Goal: Information Seeking & Learning: Learn about a topic

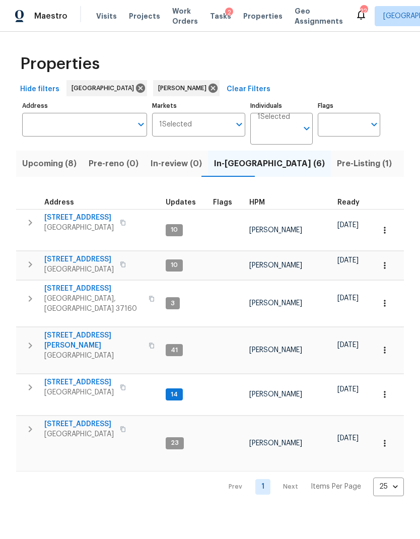
click at [173, 18] on span "Work Orders" at bounding box center [185, 16] width 26 height 20
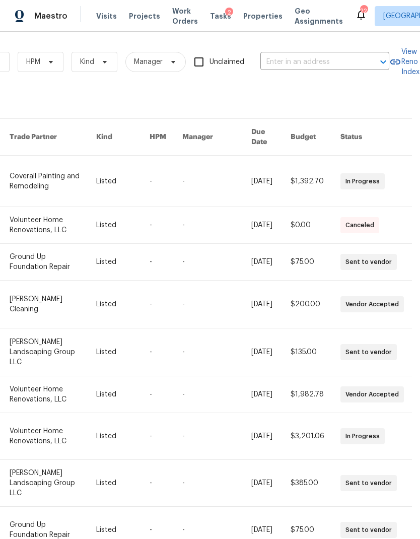
scroll to position [0, 166]
click at [305, 61] on input "text" at bounding box center [311, 62] width 101 height 16
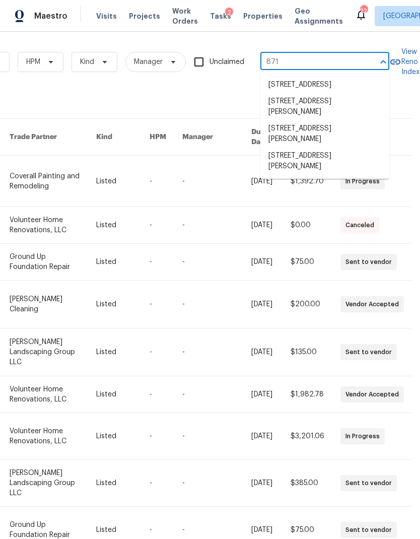
type input "8710"
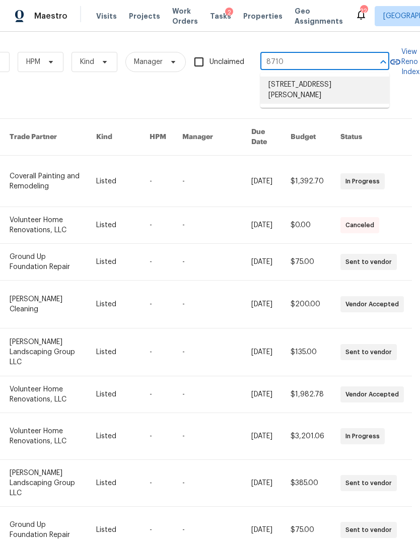
click at [331, 81] on li "8710 Sawyer Brown Rd, Nashville, TN 37221" at bounding box center [325, 90] width 129 height 27
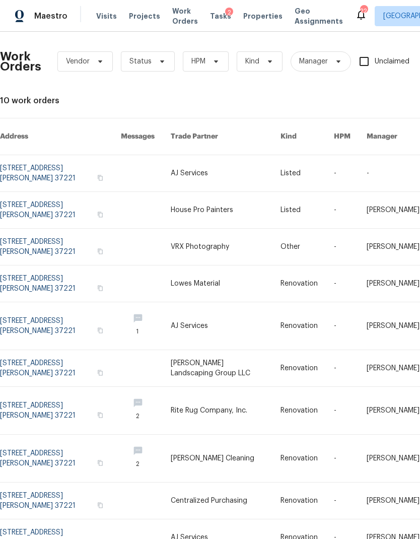
scroll to position [1, 0]
click at [63, 163] on link at bounding box center [60, 173] width 121 height 36
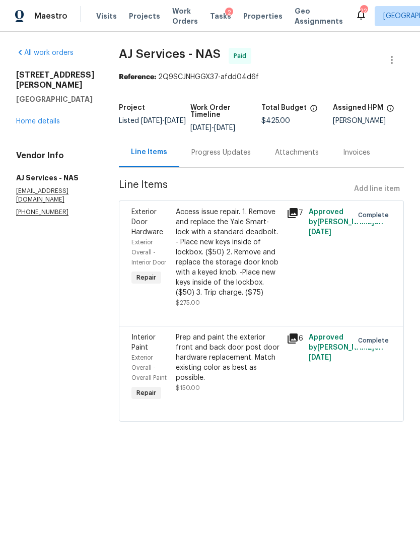
click at [43, 132] on div "All work orders 8710 Sawyer Brown Rd Nashville, TN 37221 Home details Vendor In…" at bounding box center [55, 132] width 79 height 169
click at [45, 124] on link "Home details" at bounding box center [38, 121] width 44 height 7
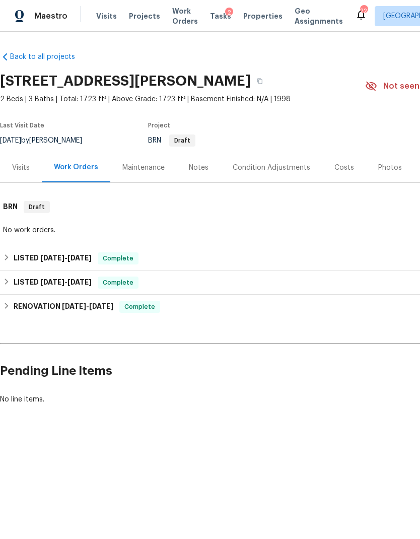
click at [20, 163] on div "Visits" at bounding box center [21, 168] width 18 height 10
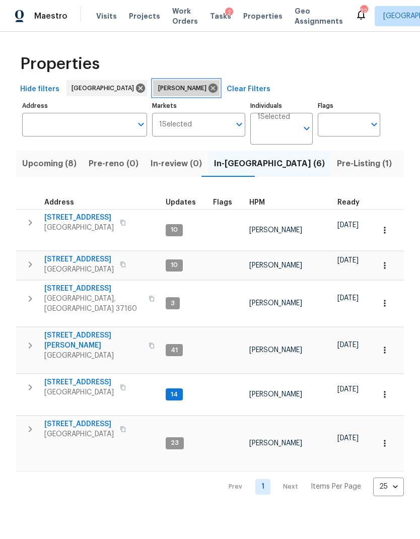
click at [163, 96] on div "[PERSON_NAME]" at bounding box center [186, 88] width 67 height 16
click at [209, 85] on icon at bounding box center [213, 88] width 9 height 9
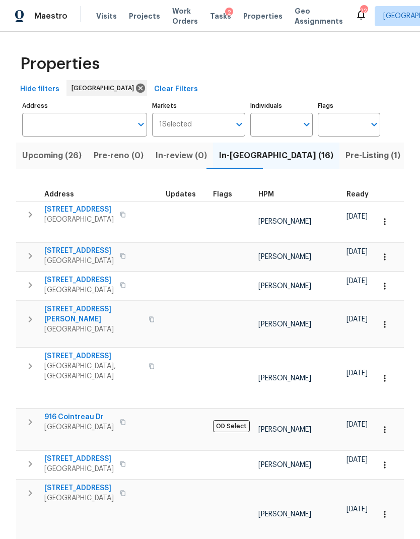
click at [180, 19] on span "Work Orders" at bounding box center [185, 16] width 26 height 20
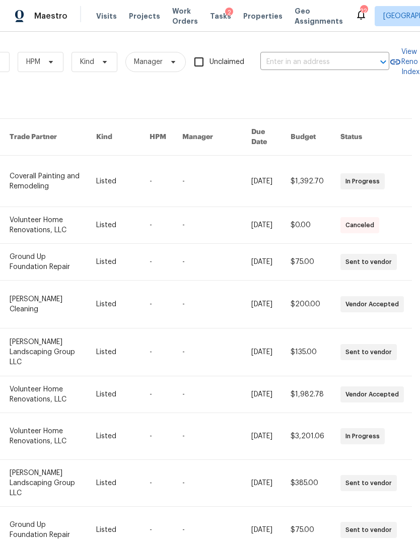
scroll to position [0, 166]
click at [299, 55] on input "text" at bounding box center [311, 62] width 101 height 16
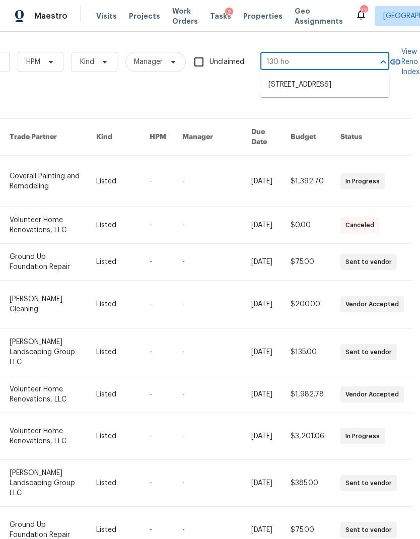
type input "130 hor"
click at [330, 93] on li "130 Horseshoe Dr, Shelbyville, TN 37160" at bounding box center [325, 85] width 129 height 17
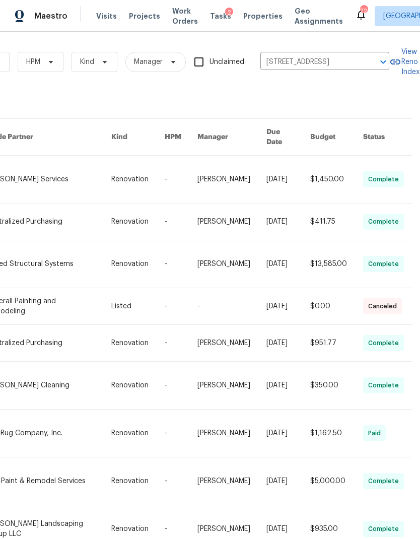
click at [100, 179] on link at bounding box center [49, 179] width 126 height 47
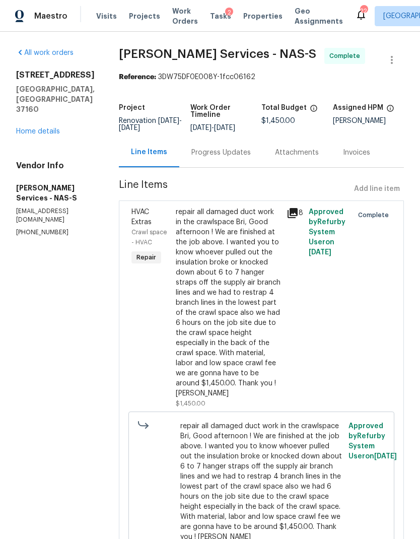
click at [45, 128] on link "Home details" at bounding box center [38, 131] width 44 height 7
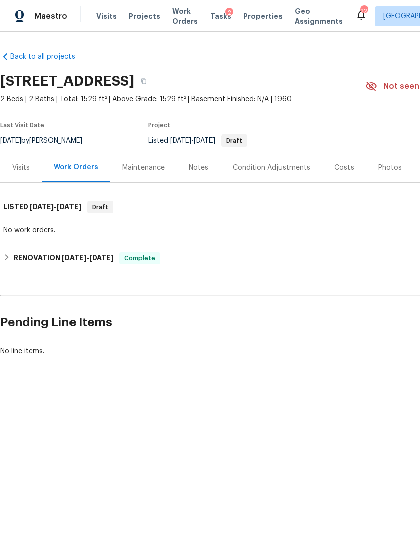
click at [339, 174] on div "Costs" at bounding box center [345, 168] width 44 height 30
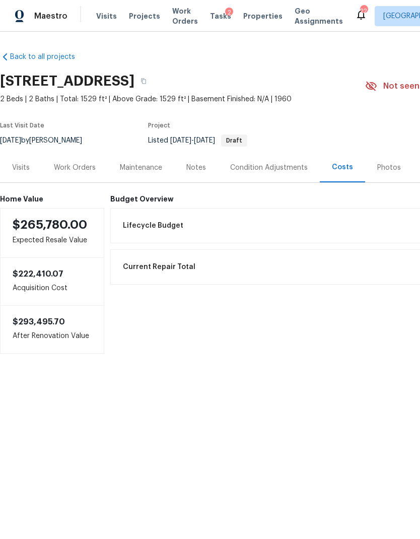
click at [185, 160] on div "Notes" at bounding box center [196, 168] width 44 height 30
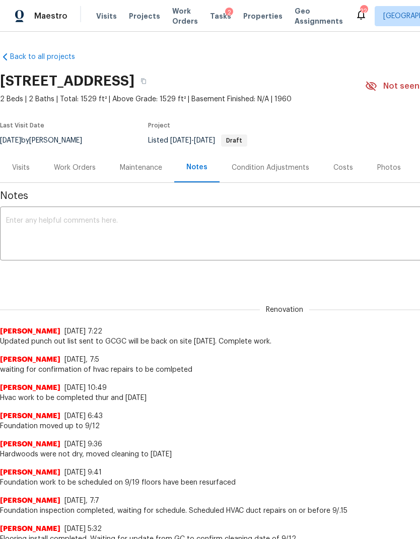
click at [25, 170] on div "Visits" at bounding box center [21, 168] width 18 height 10
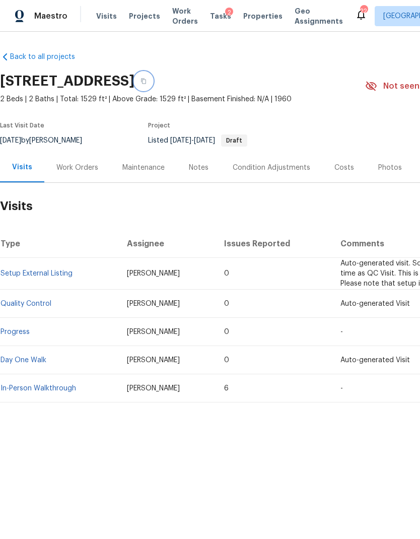
click at [153, 80] on button "button" at bounding box center [144, 81] width 18 height 18
click at [181, 18] on span "Work Orders" at bounding box center [185, 16] width 26 height 20
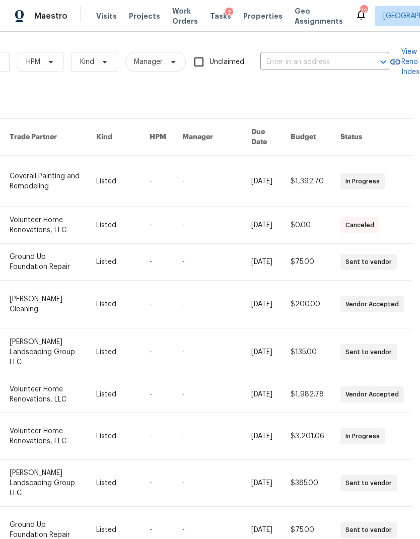
scroll to position [0, 166]
click at [290, 65] on input "text" at bounding box center [311, 62] width 101 height 16
type input "hooper"
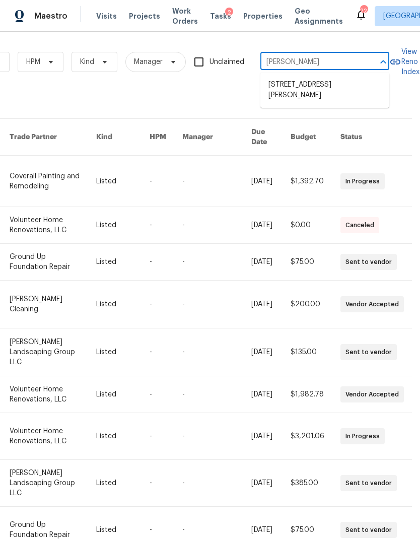
click at [346, 91] on li "8607 Hooper St, Murfreesboro, TN 37129" at bounding box center [325, 90] width 129 height 27
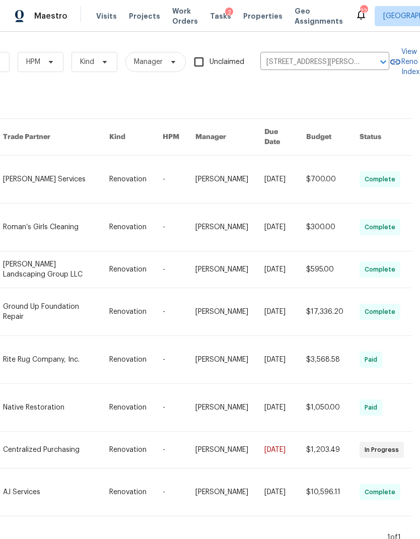
click at [107, 177] on link at bounding box center [56, 179] width 107 height 47
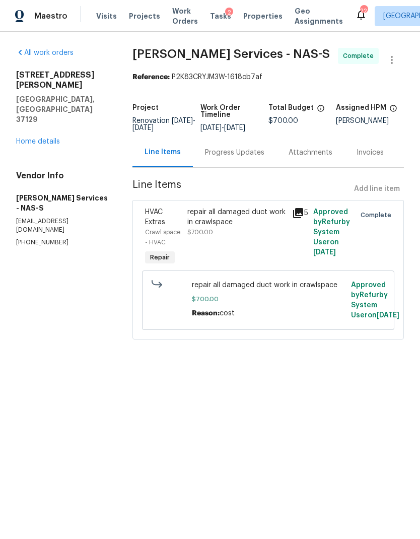
click at [47, 122] on div "All work orders 8607 Hooper St Murfreesboro, TN 37129 Home details Vendor Info …" at bounding box center [62, 147] width 92 height 199
click at [50, 138] on link "Home details" at bounding box center [38, 141] width 44 height 7
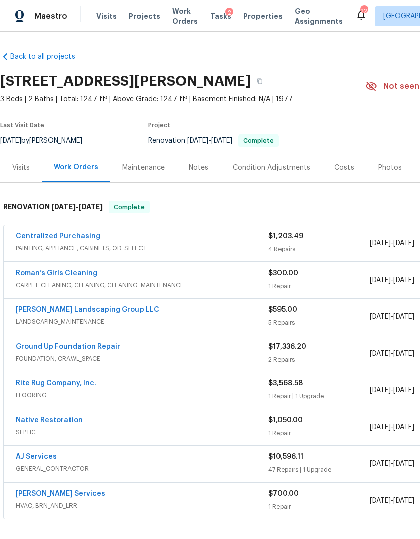
click at [30, 168] on div "Visits" at bounding box center [21, 168] width 42 height 30
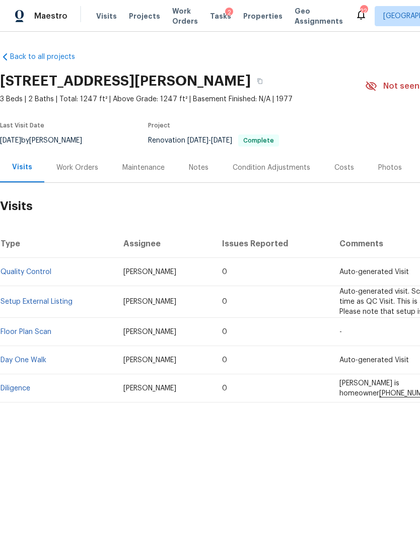
click at [345, 171] on div "Costs" at bounding box center [345, 168] width 20 height 10
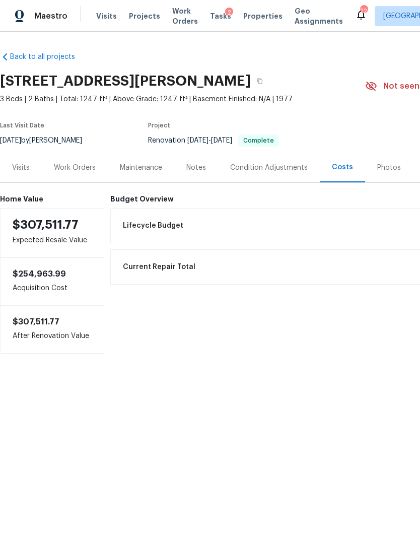
click at [86, 166] on div "Work Orders" at bounding box center [75, 168] width 42 height 10
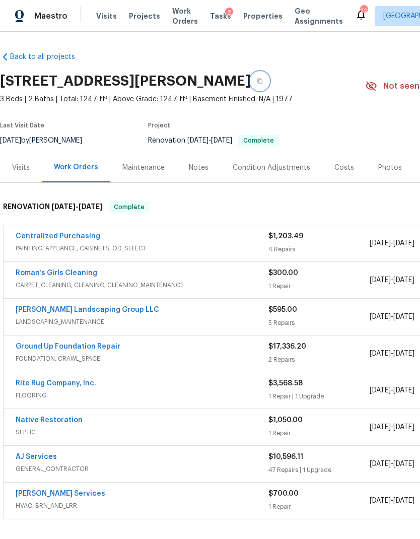
click at [269, 78] on button "button" at bounding box center [260, 81] width 18 height 18
click at [203, 171] on div "Notes" at bounding box center [199, 168] width 20 height 10
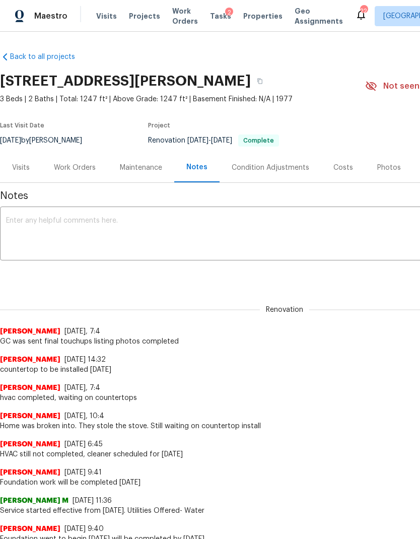
click at [21, 168] on div "Visits" at bounding box center [21, 168] width 18 height 10
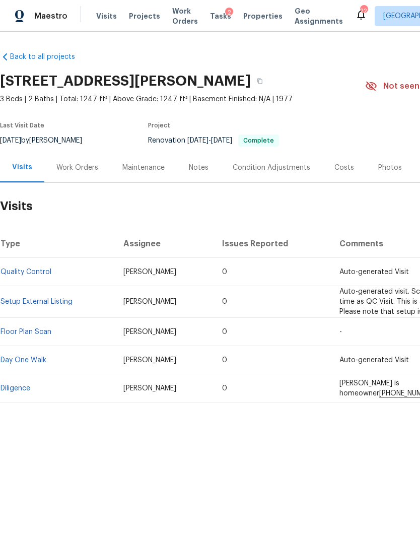
click at [14, 390] on link "Diligence" at bounding box center [16, 388] width 30 height 7
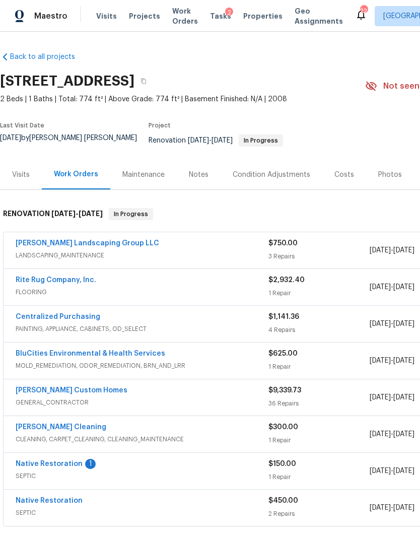
click at [27, 172] on div "Visits" at bounding box center [21, 175] width 18 height 10
click at [193, 178] on div "Notes" at bounding box center [199, 175] width 44 height 30
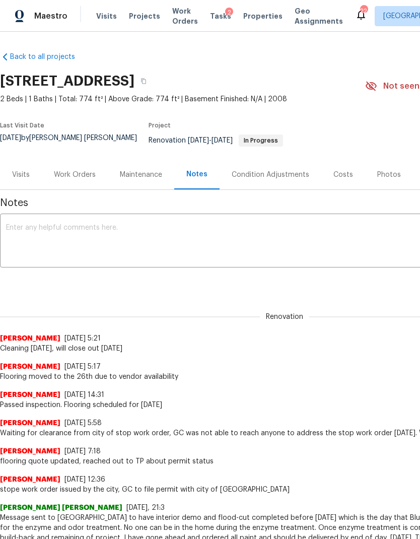
click at [340, 170] on div "Costs" at bounding box center [344, 175] width 20 height 10
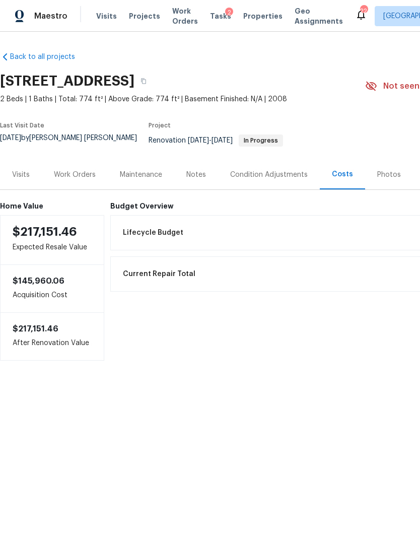
click at [73, 170] on div "Work Orders" at bounding box center [75, 175] width 42 height 10
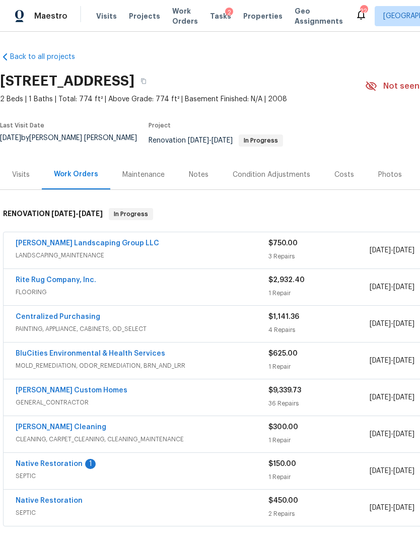
click at [70, 387] on link "[PERSON_NAME] Custom Homes" at bounding box center [72, 390] width 112 height 7
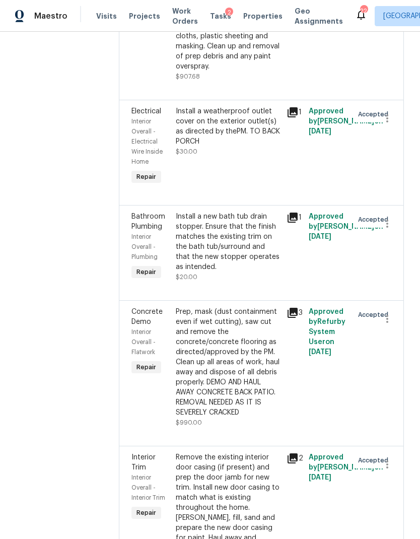
scroll to position [853, 0]
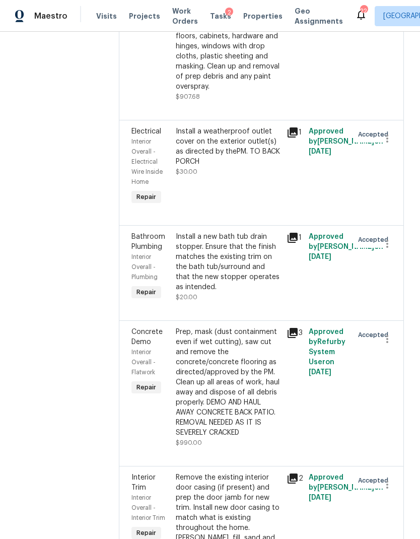
click at [254, 177] on div "Install a weatherproof outlet cover on the exterior outlet(s) as directed by th…" at bounding box center [228, 152] width 105 height 50
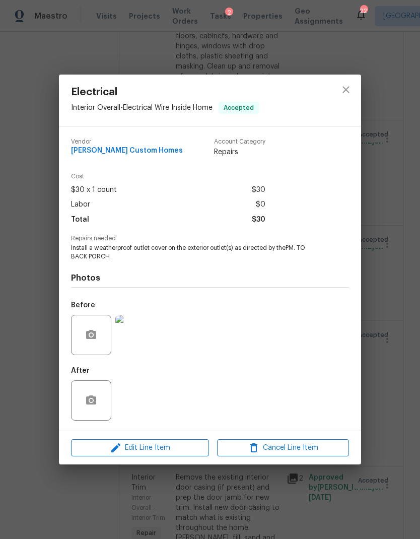
click at [377, 276] on div "Electrical Interior Overall - Electrical Wire Inside Home Accepted Vendor [PERS…" at bounding box center [210, 269] width 420 height 539
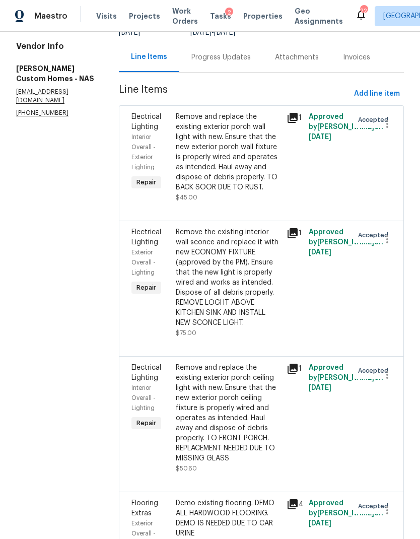
scroll to position [100, 0]
